Goal: Register for event/course

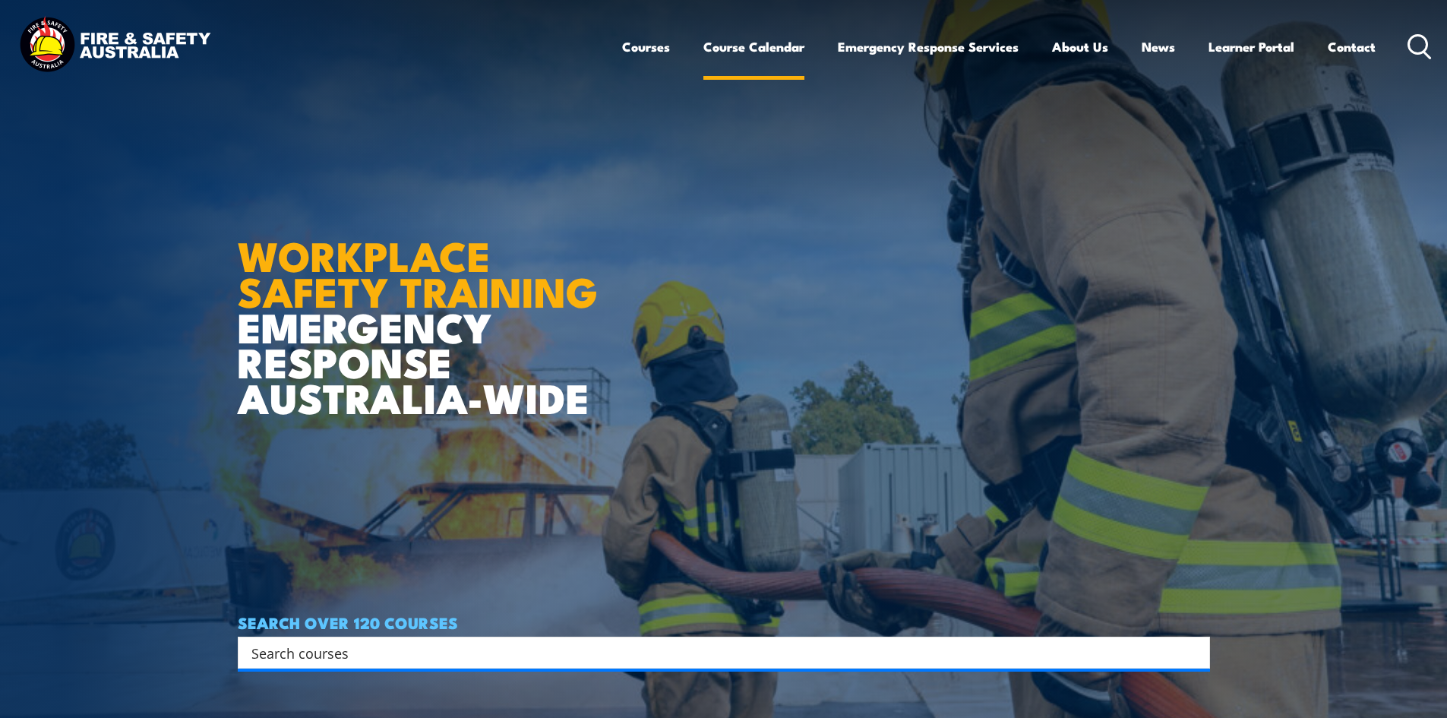
click at [744, 52] on link "Course Calendar" at bounding box center [753, 47] width 101 height 40
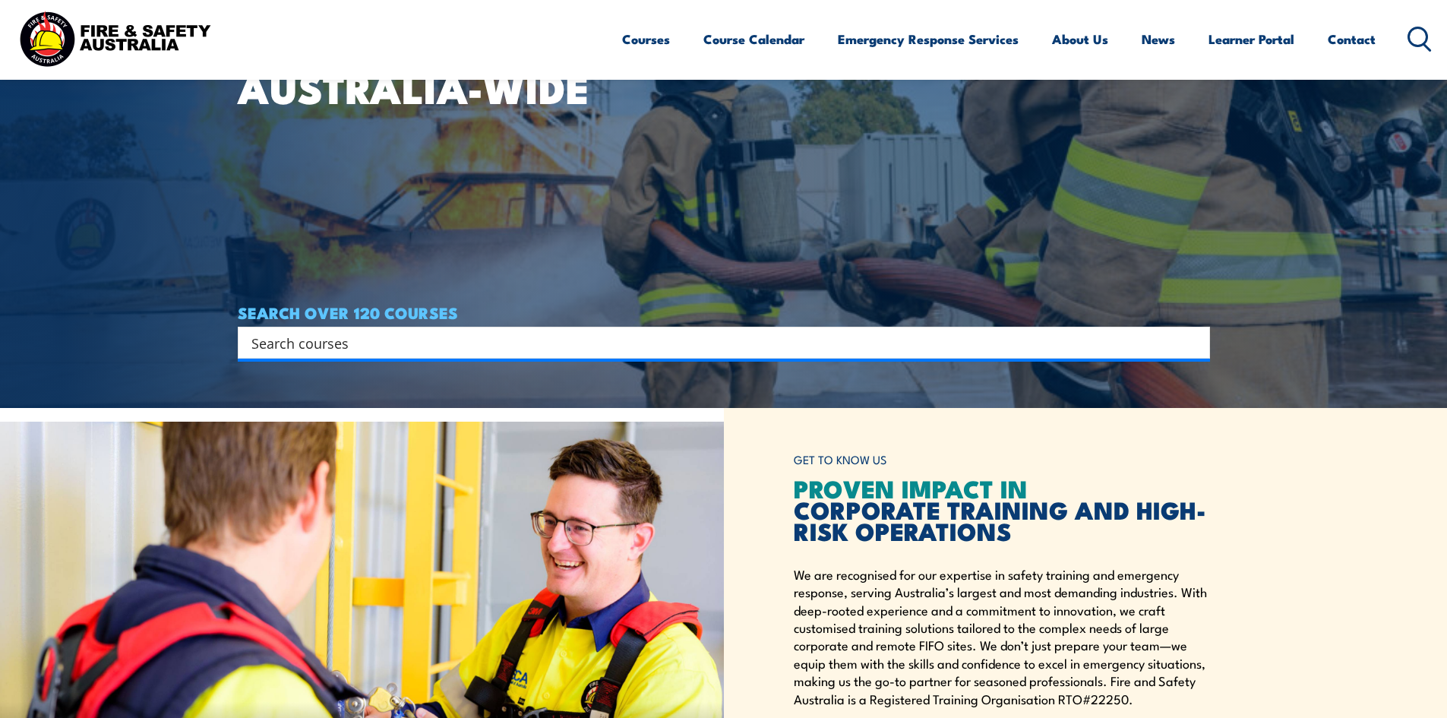
scroll to position [76, 0]
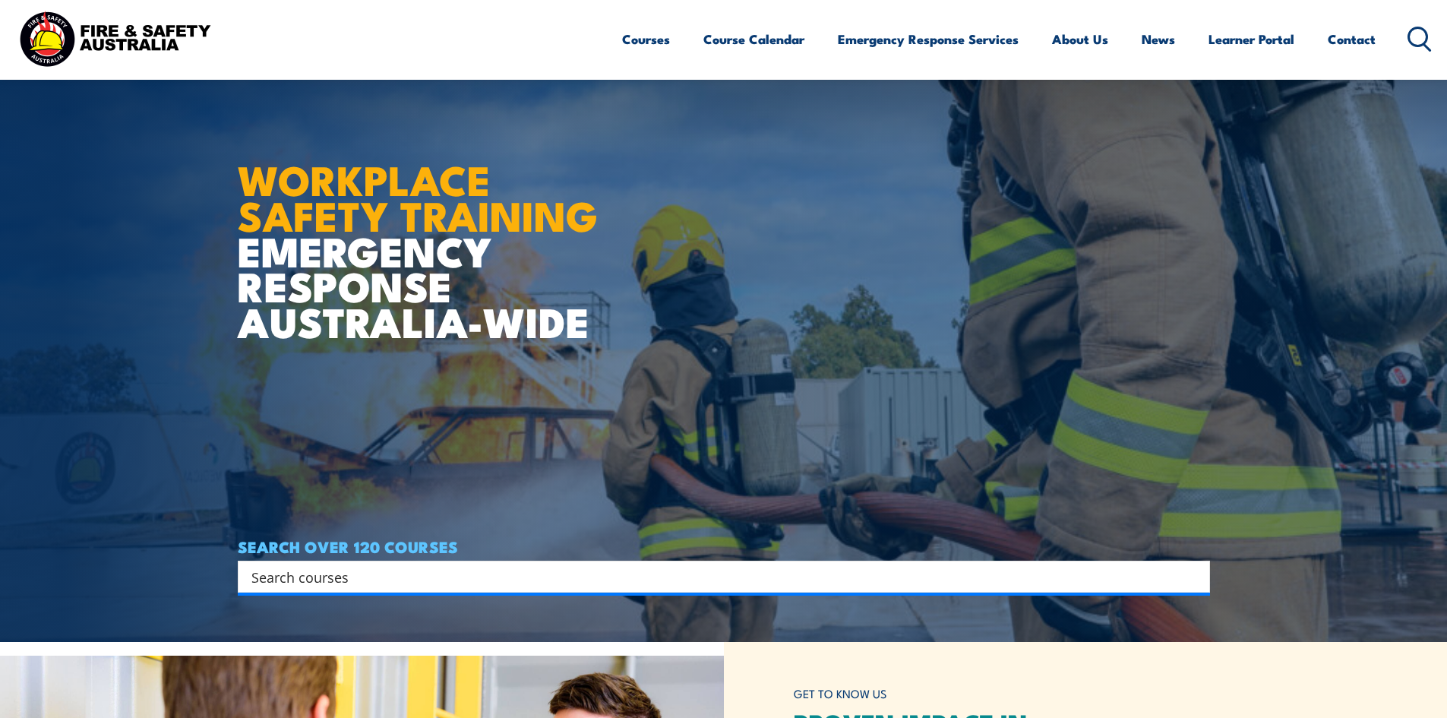
click at [337, 580] on input "Search input" at bounding box center [713, 576] width 925 height 23
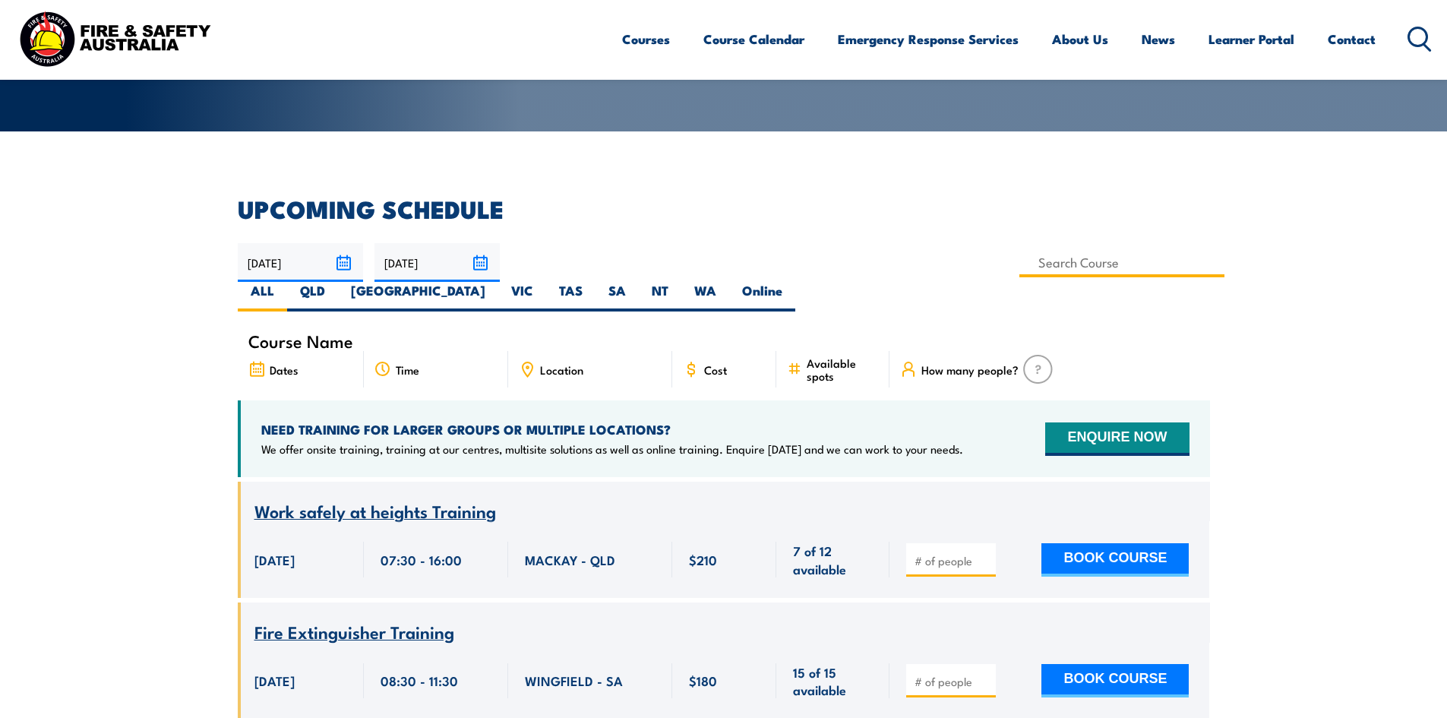
click at [1020, 261] on input at bounding box center [1123, 263] width 206 height 30
type input "standard 11"
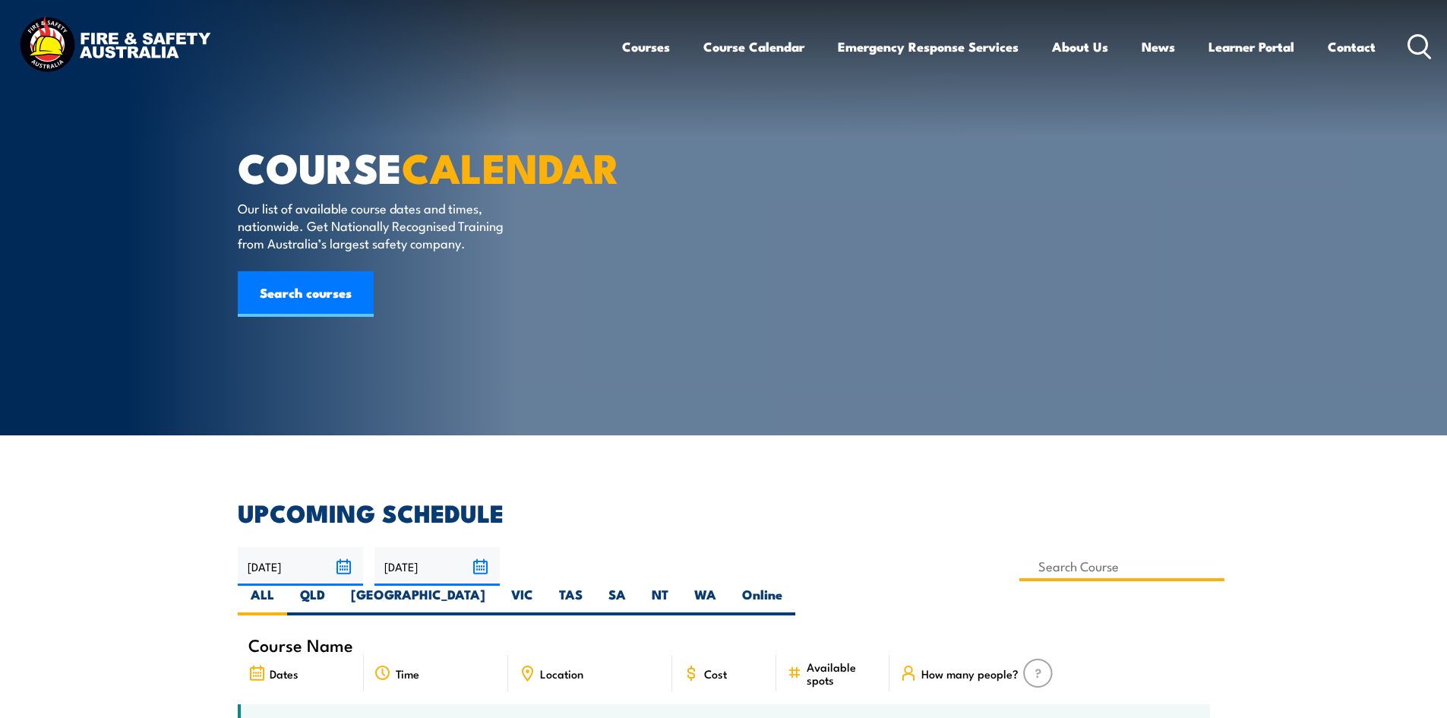
click at [1020, 558] on input at bounding box center [1123, 567] width 206 height 30
type input "Standard 11 Generic Coal Mine Induction (Underground) Training"
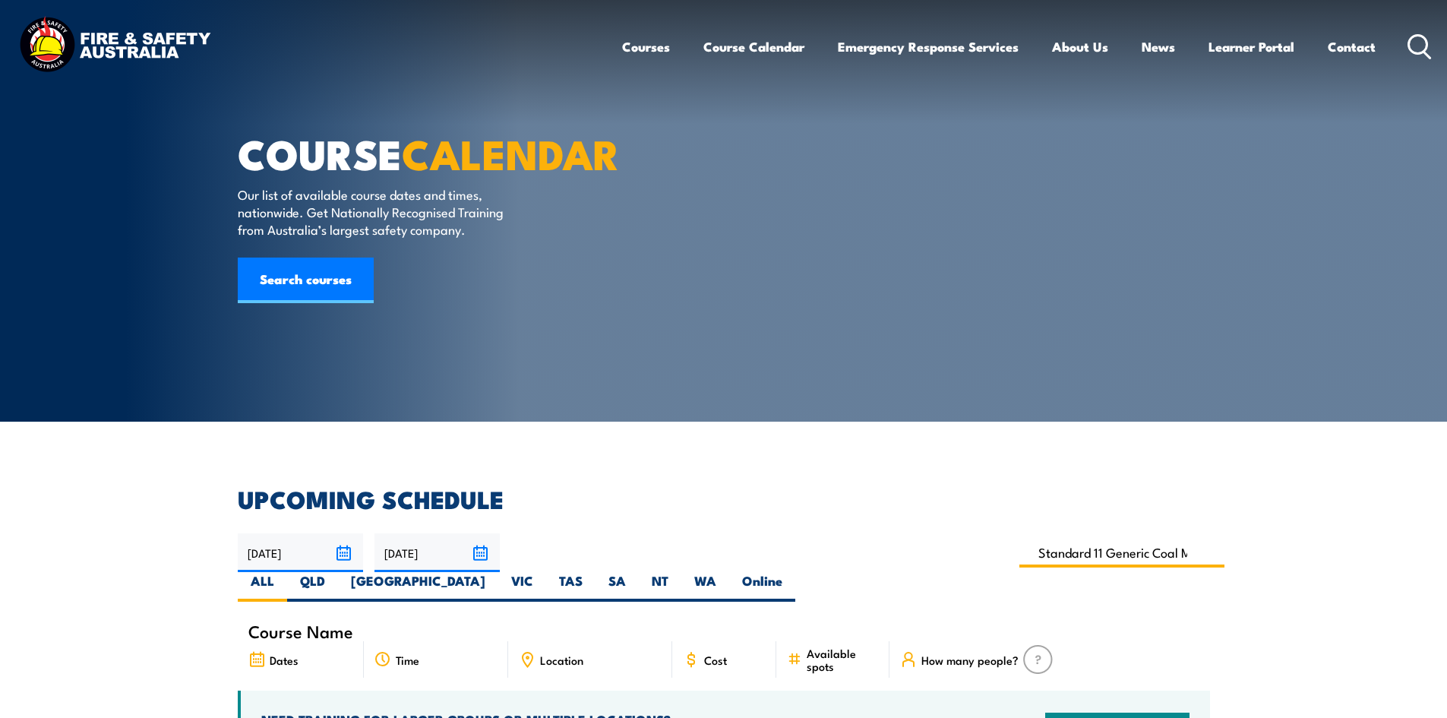
scroll to position [380, 0]
